Goal: Task Accomplishment & Management: Use online tool/utility

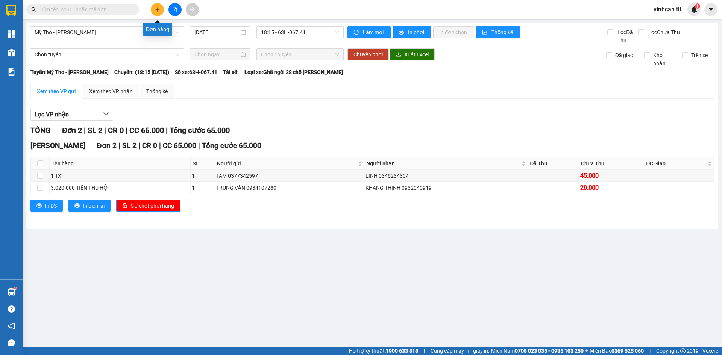
click at [158, 7] on icon "plus" at bounding box center [157, 9] width 5 height 5
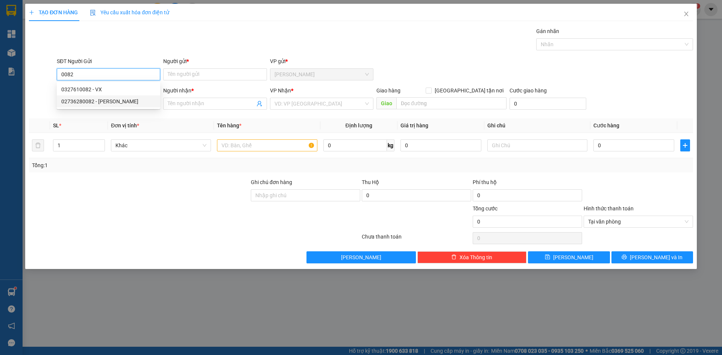
click at [84, 102] on div "02736280082 - [PERSON_NAME]" at bounding box center [108, 101] width 94 height 8
type input "02736280082"
type input "[PERSON_NAME]"
type input "02736280082"
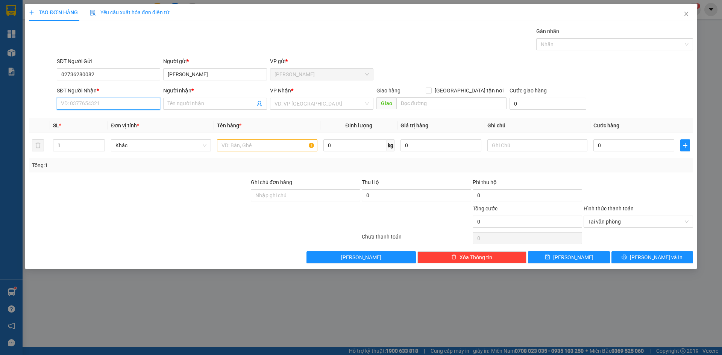
click at [83, 103] on input "SĐT Người Nhận *" at bounding box center [108, 104] width 103 height 12
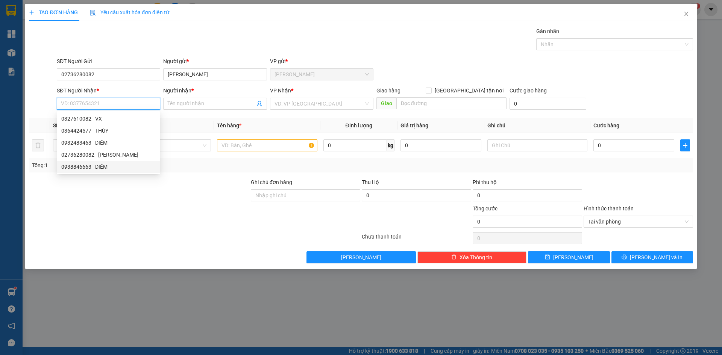
click at [114, 168] on div "0938846663 - DIỄM" at bounding box center [108, 167] width 94 height 8
type input "0938846663"
type input "DIỄM"
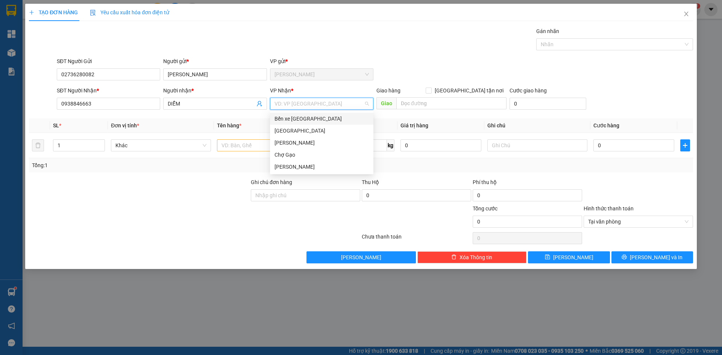
click at [327, 106] on input "search" at bounding box center [318, 103] width 89 height 11
drag, startPoint x: 316, startPoint y: 133, endPoint x: 297, endPoint y: 141, distance: 20.1
click at [315, 133] on div "[GEOGRAPHIC_DATA]" at bounding box center [321, 131] width 94 height 8
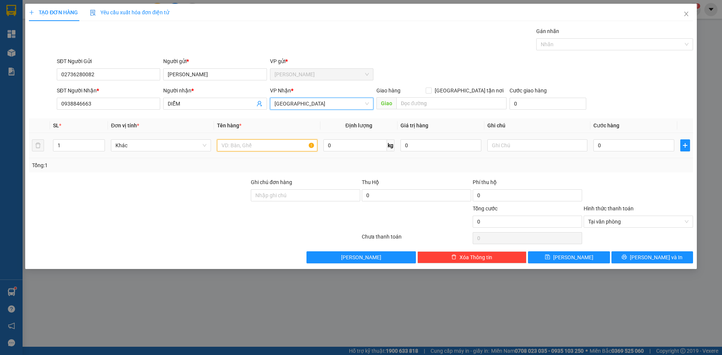
click at [290, 143] on input "text" at bounding box center [267, 145] width 100 height 12
type input "1 HNP"
click at [662, 143] on input "0" at bounding box center [633, 145] width 81 height 12
type input "2"
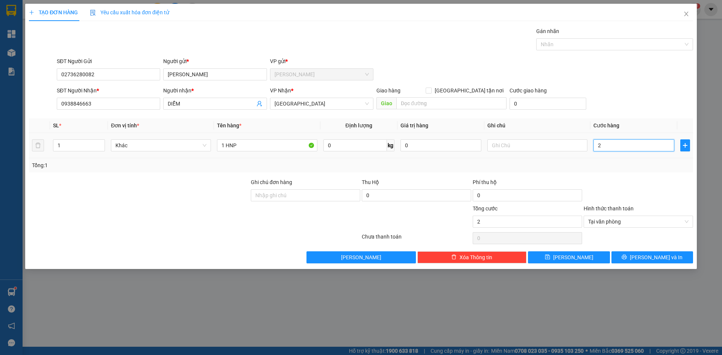
type input "20"
type input "20.000"
drag, startPoint x: 657, startPoint y: 74, endPoint x: 676, endPoint y: 155, distance: 82.2
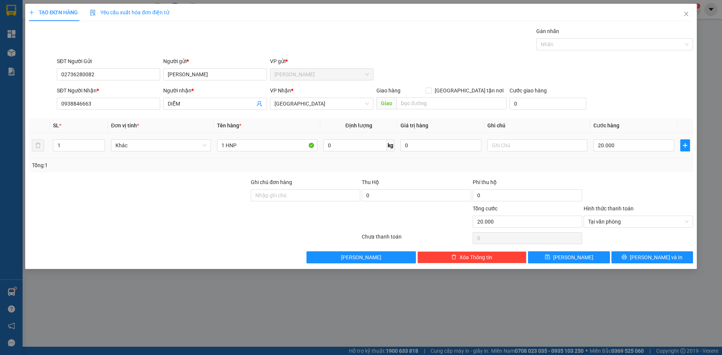
click at [657, 75] on div "SĐT Người Gửi 02736280082 Người gửi * [PERSON_NAME] VP gửi * [PERSON_NAME]" at bounding box center [374, 70] width 639 height 26
click at [676, 259] on button "[PERSON_NAME] và In" at bounding box center [652, 257] width 82 height 12
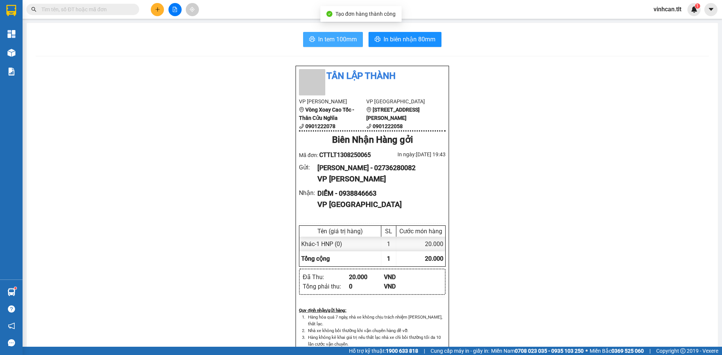
click at [336, 36] on span "In tem 100mm" at bounding box center [337, 39] width 39 height 9
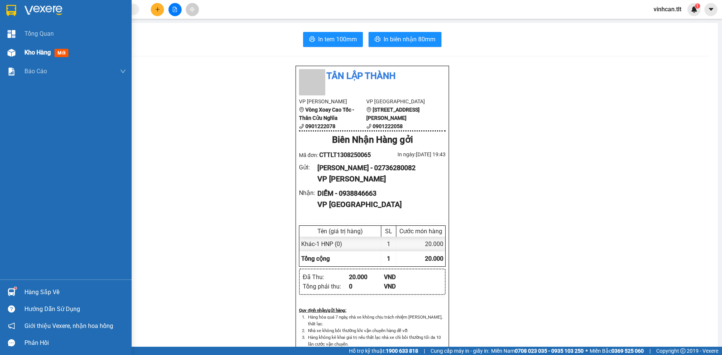
click at [10, 49] on img at bounding box center [12, 53] width 8 height 8
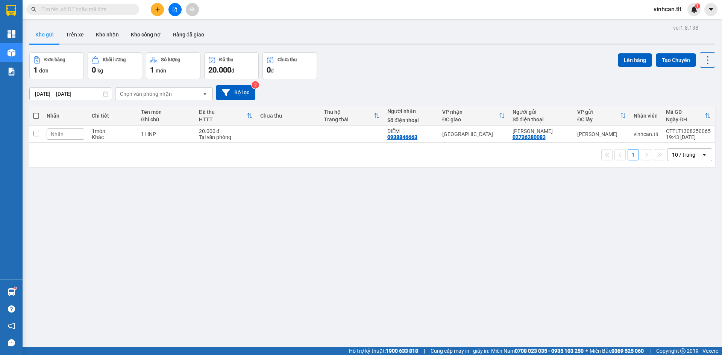
click at [36, 116] on span at bounding box center [36, 116] width 6 height 6
click at [36, 112] on input "checkbox" at bounding box center [36, 112] width 0 height 0
checkbox input "true"
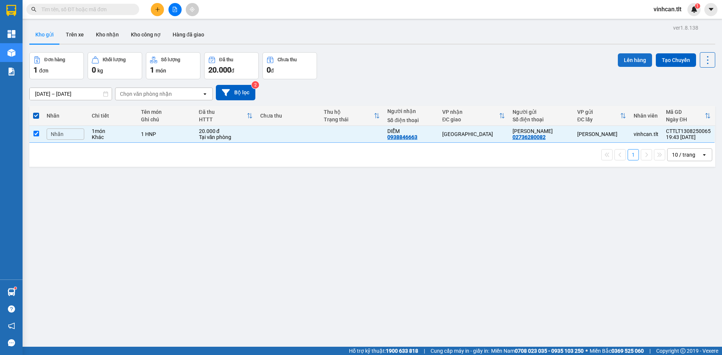
click at [636, 62] on button "Lên hàng" at bounding box center [635, 60] width 34 height 14
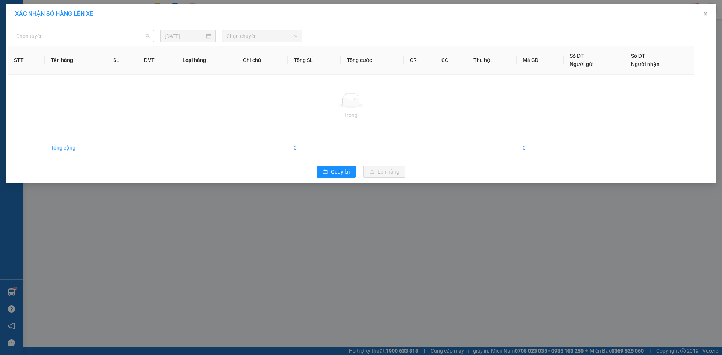
click at [66, 40] on span "Chọn tuyến" at bounding box center [82, 35] width 133 height 11
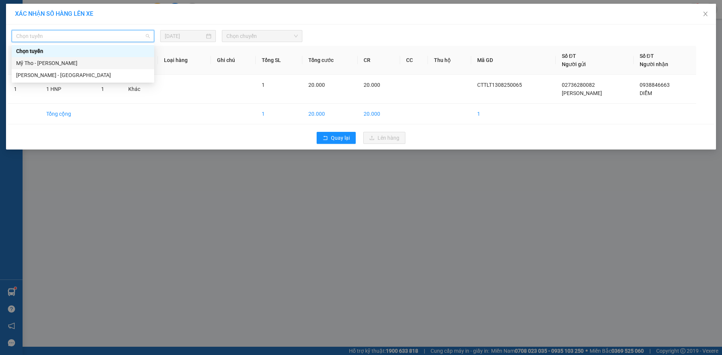
click at [64, 64] on div "Mỹ Tho - [PERSON_NAME]" at bounding box center [82, 63] width 133 height 8
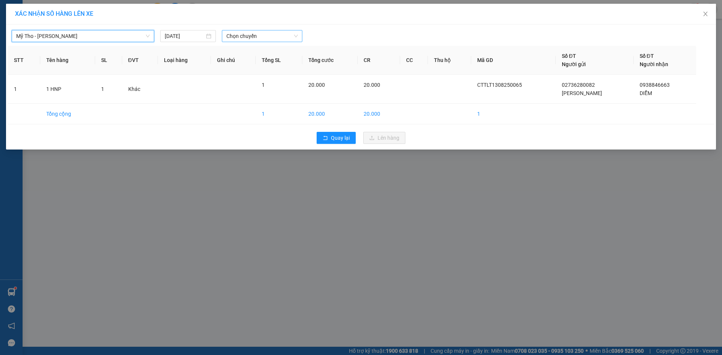
drag, startPoint x: 234, startPoint y: 34, endPoint x: 236, endPoint y: 38, distance: 4.0
click at [235, 34] on span "Chọn chuyến" at bounding box center [261, 35] width 71 height 11
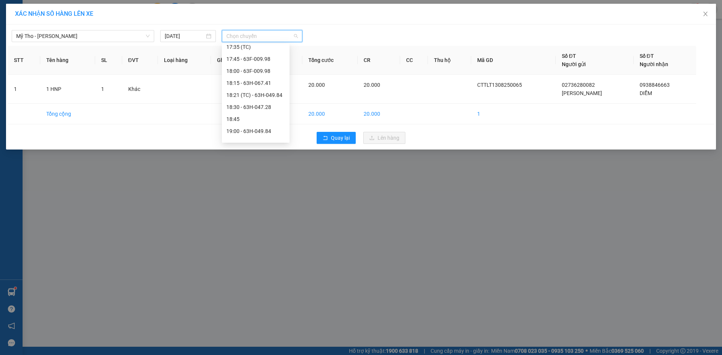
scroll to position [1010, 0]
click at [268, 103] on div "19:30 - 63H-046.37" at bounding box center [255, 99] width 59 height 8
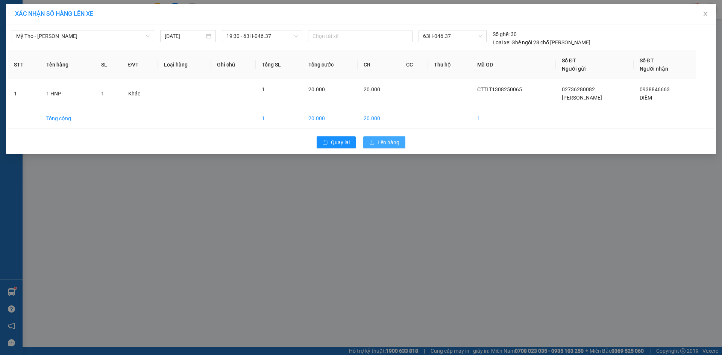
click at [391, 147] on button "Lên hàng" at bounding box center [384, 142] width 42 height 12
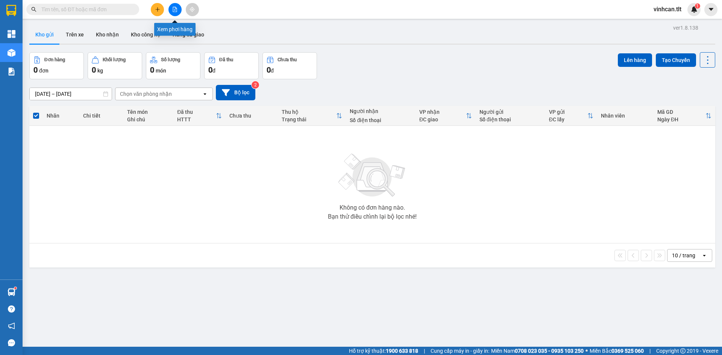
click at [176, 7] on icon "file-add" at bounding box center [174, 9] width 5 height 5
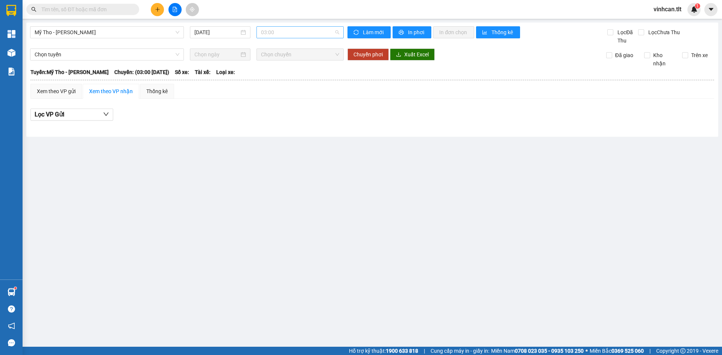
click at [285, 29] on span "03:00" at bounding box center [300, 32] width 78 height 11
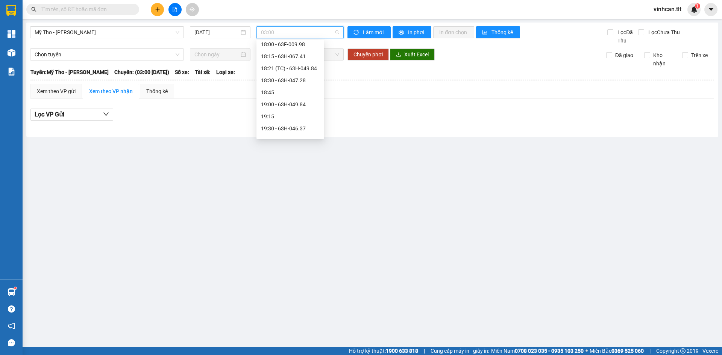
scroll to position [1010, 0]
click at [294, 98] on div "19:30 - 63H-046.37" at bounding box center [290, 95] width 59 height 8
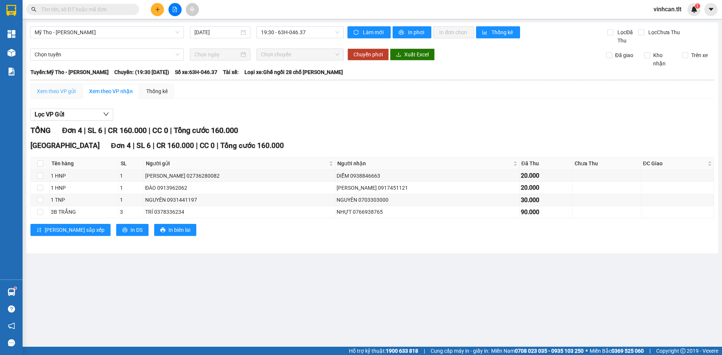
click at [66, 85] on div "Xem theo VP gửi" at bounding box center [56, 91] width 52 height 15
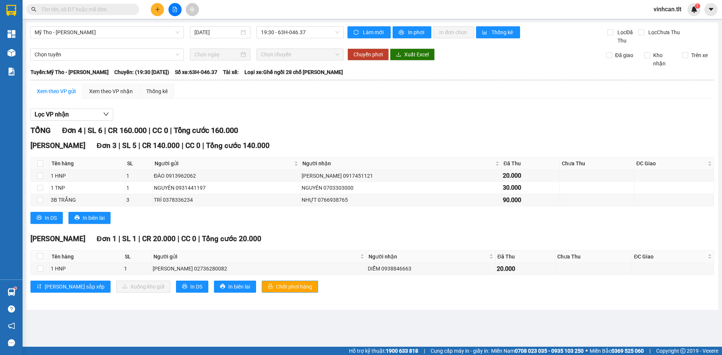
click at [276, 288] on span "Chốt phơi hàng" at bounding box center [294, 287] width 36 height 8
click at [276, 287] on span "Chốt phơi hàng" at bounding box center [294, 287] width 36 height 8
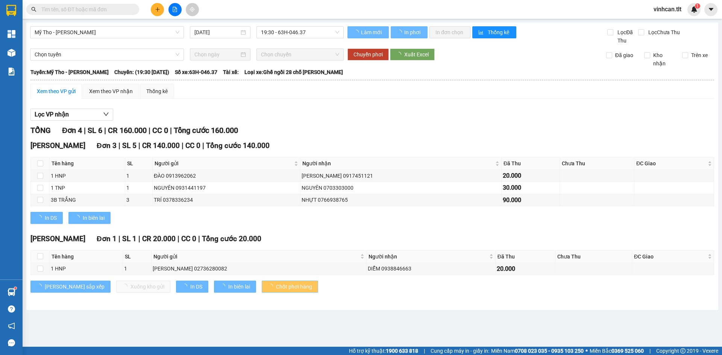
click at [276, 287] on span "Chốt phơi hàng" at bounding box center [294, 287] width 36 height 8
drag, startPoint x: 258, startPoint y: 286, endPoint x: 228, endPoint y: 276, distance: 32.3
click at [276, 286] on span "Chốt phơi hàng" at bounding box center [294, 287] width 36 height 8
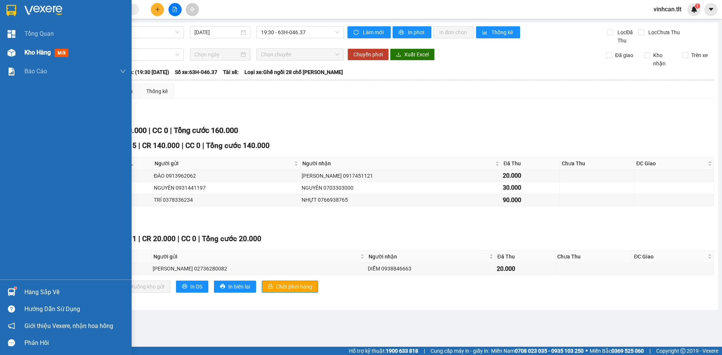
click at [20, 56] on div "Kho hàng mới" at bounding box center [66, 52] width 132 height 19
